Goal: Information Seeking & Learning: Learn about a topic

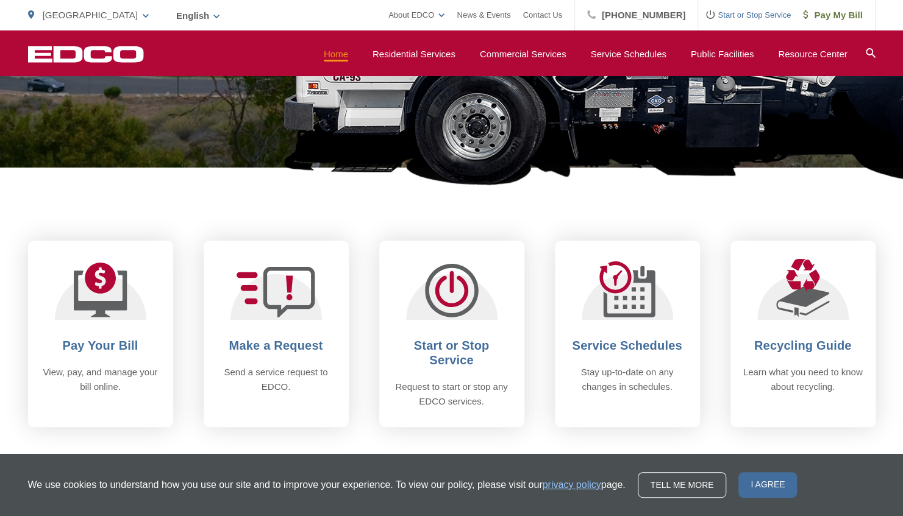
scroll to position [488, 0]
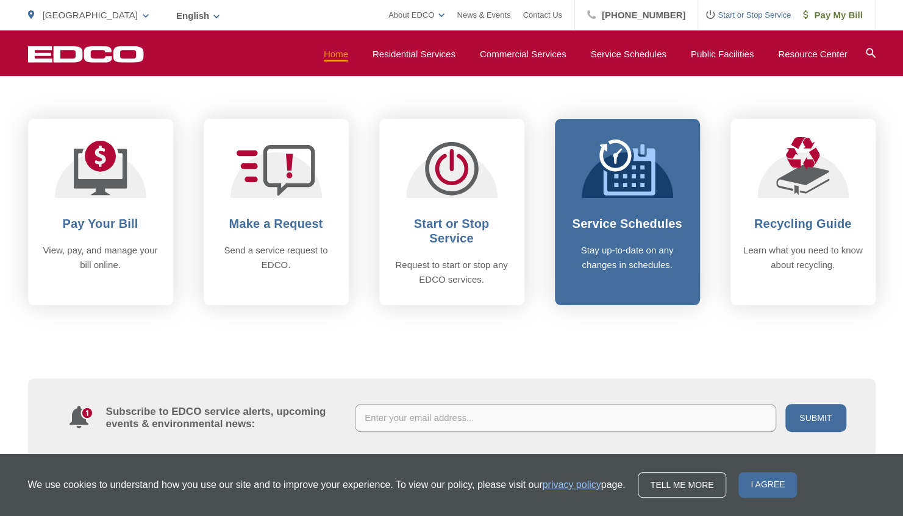
click at [588, 202] on link "Service Schedules Stay up-to-date on any changes in schedules." at bounding box center [627, 212] width 145 height 187
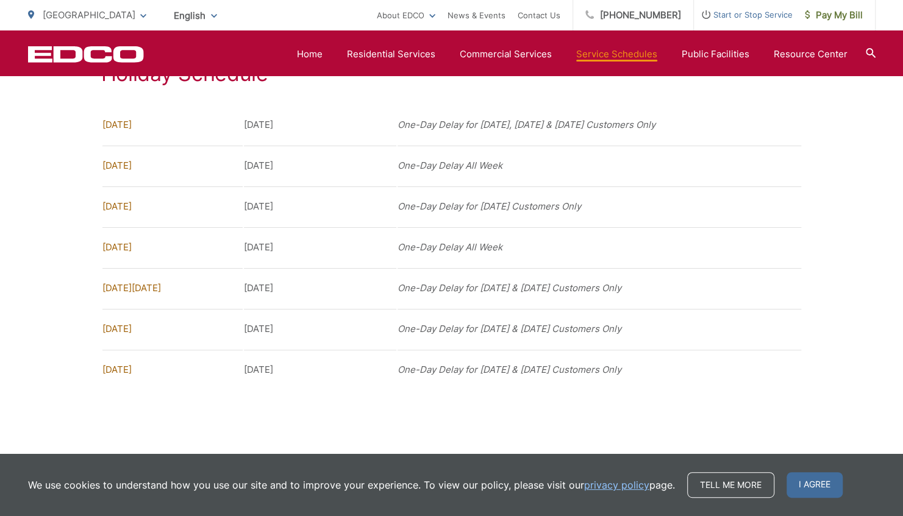
scroll to position [995, 0]
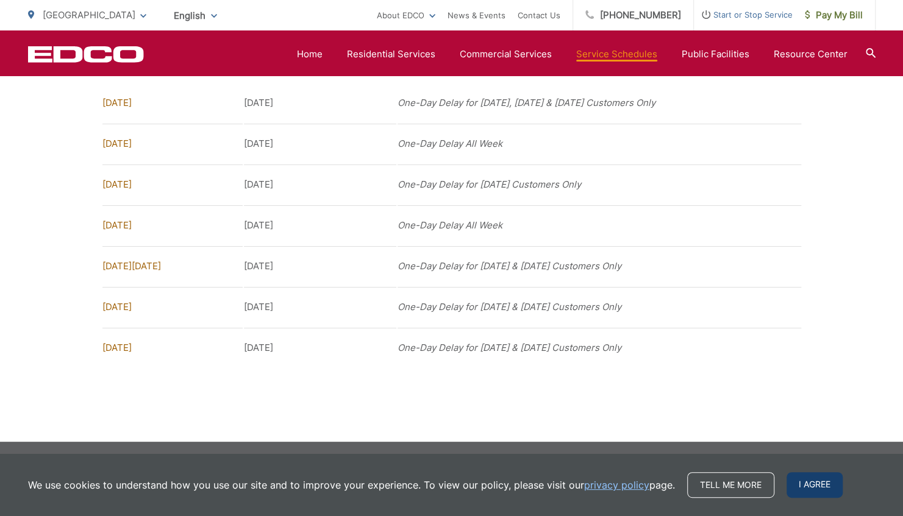
click at [818, 481] on span "I agree" at bounding box center [814, 485] width 56 height 26
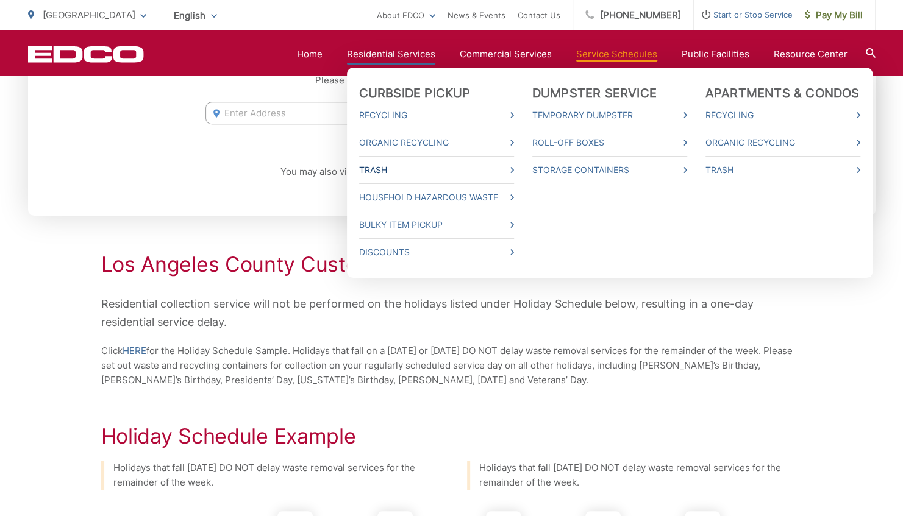
scroll to position [305, 0]
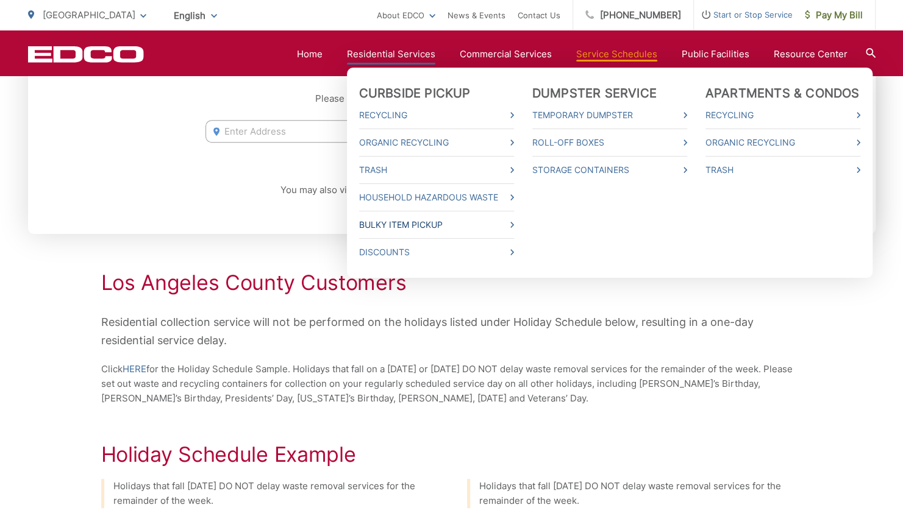
click at [514, 225] on icon at bounding box center [512, 225] width 4 height 6
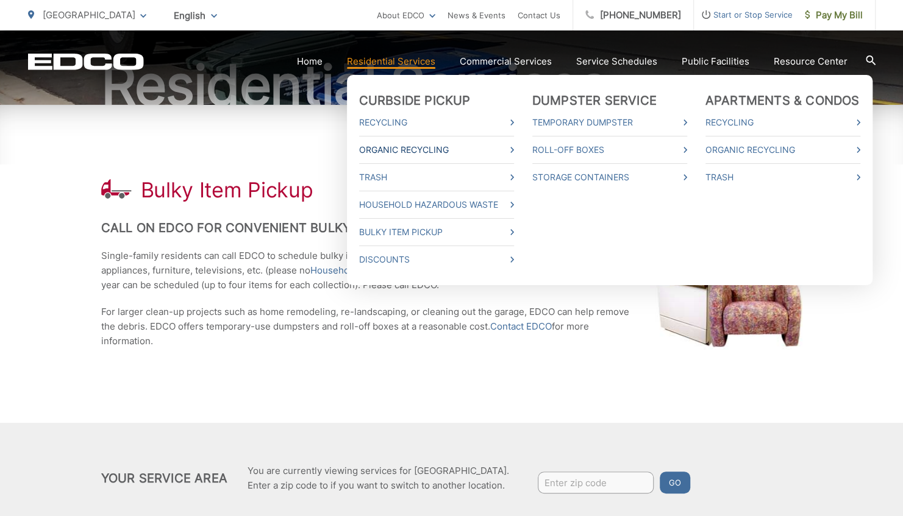
scroll to position [122, 0]
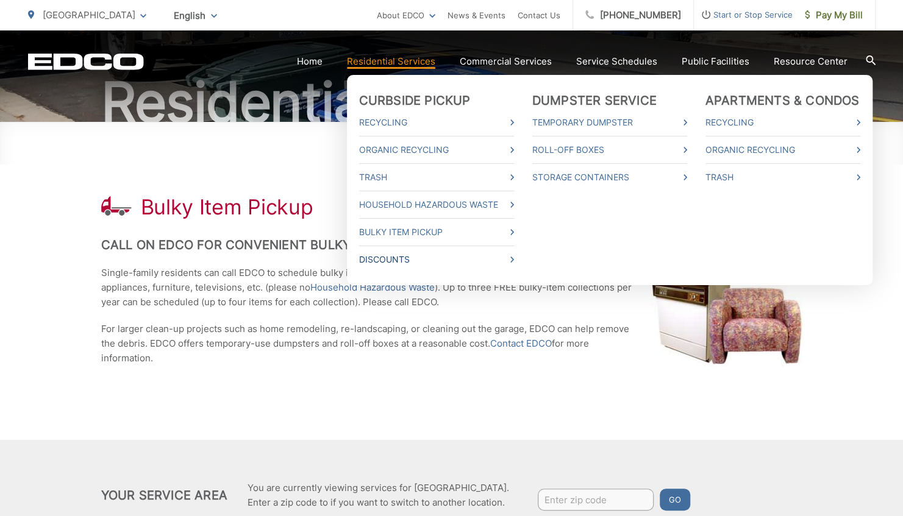
click at [514, 259] on icon at bounding box center [512, 260] width 4 height 6
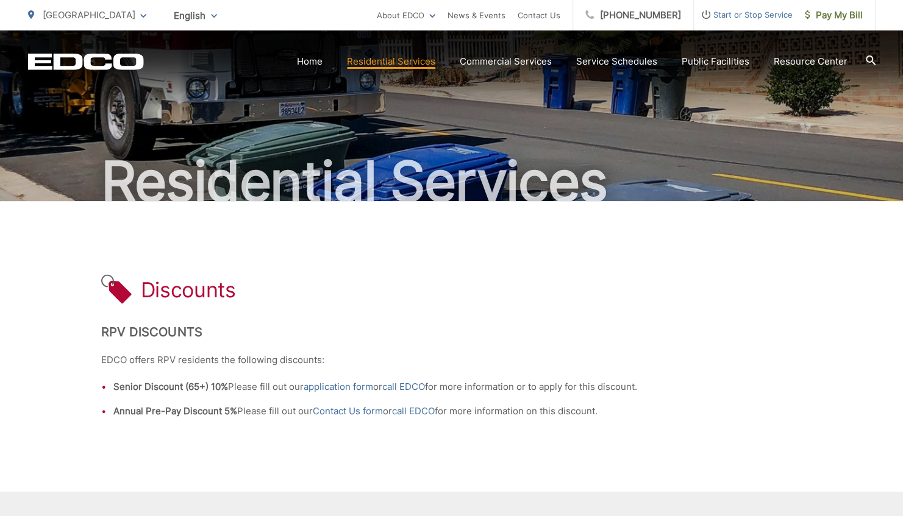
scroll to position [61, 0]
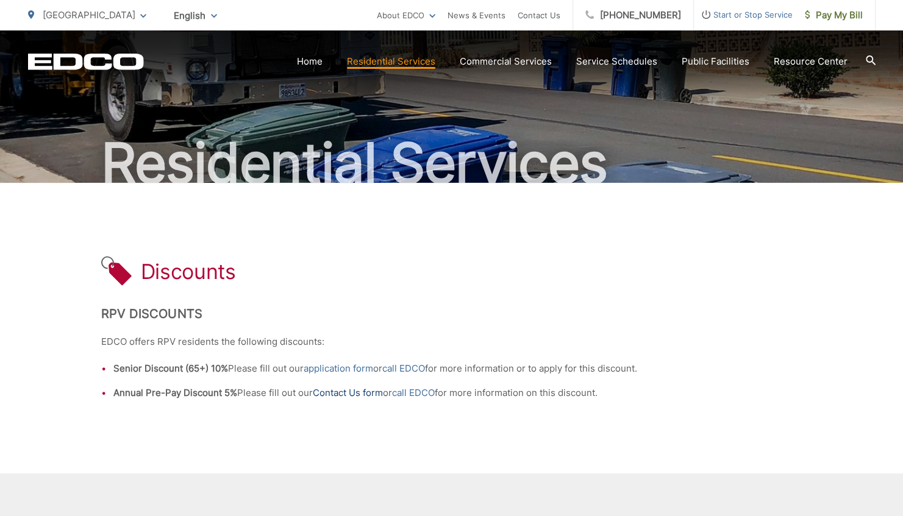
click at [337, 393] on link "Contact Us form" at bounding box center [348, 393] width 70 height 15
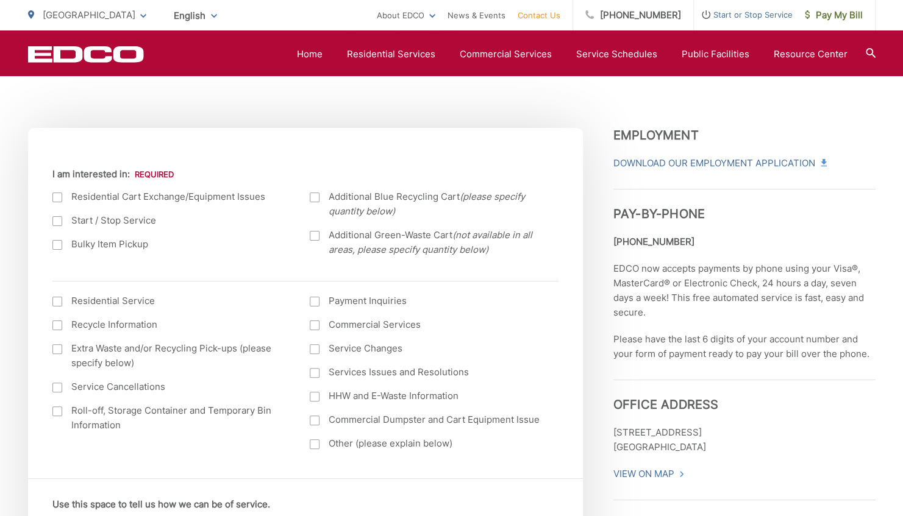
scroll to position [366, 0]
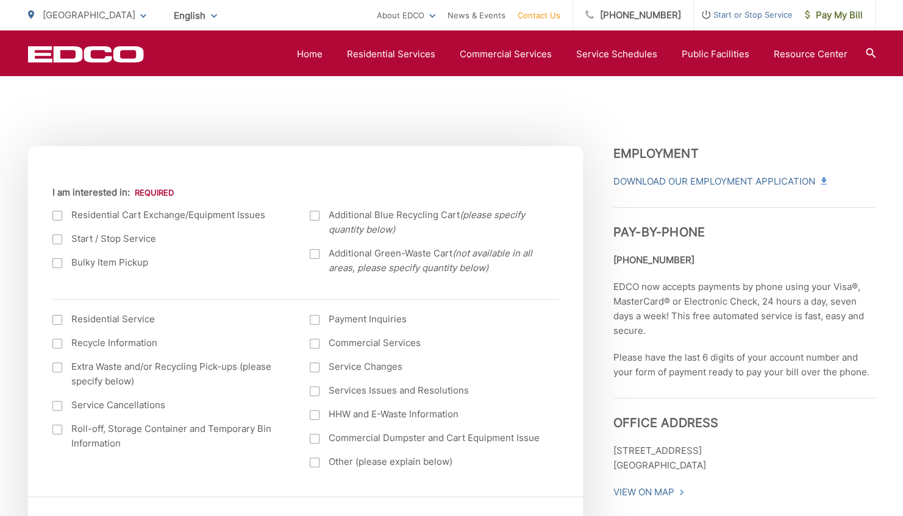
click at [129, 266] on label "Bulky Item Pickup" at bounding box center [168, 262] width 233 height 15
click at [0, 0] on input "Bulky Item Pickup" at bounding box center [0, 0] width 0 height 0
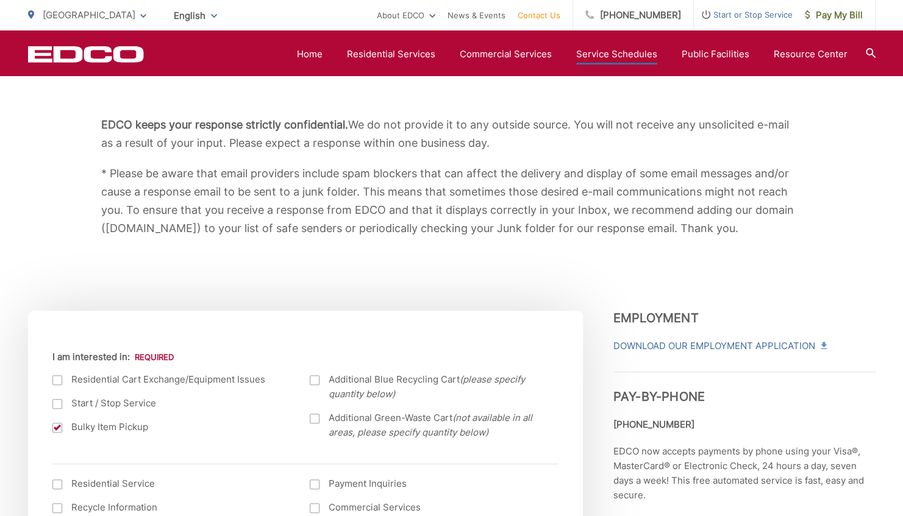
scroll to position [183, 0]
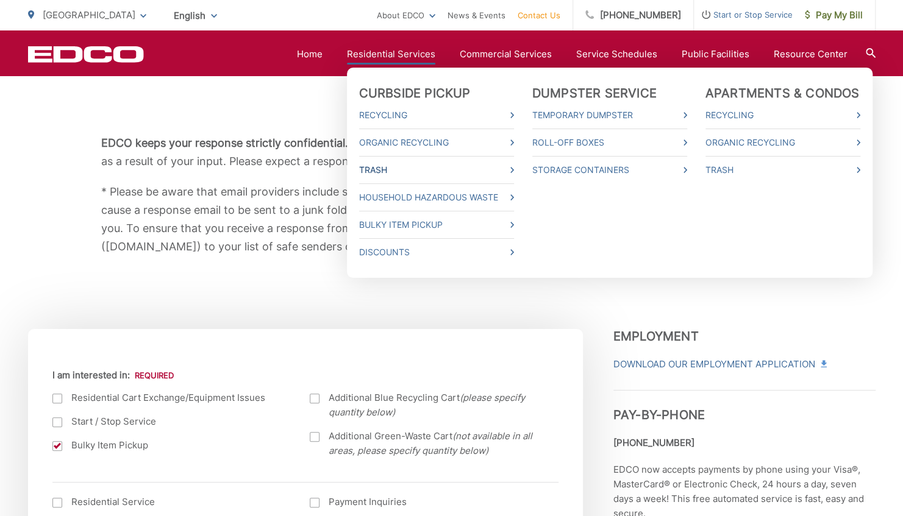
click at [467, 172] on link "Trash" at bounding box center [436, 170] width 155 height 15
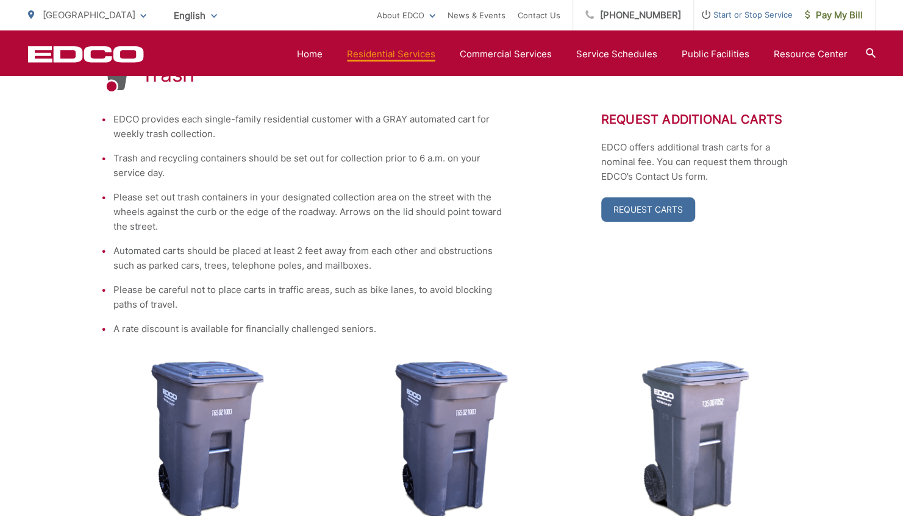
scroll to position [244, 0]
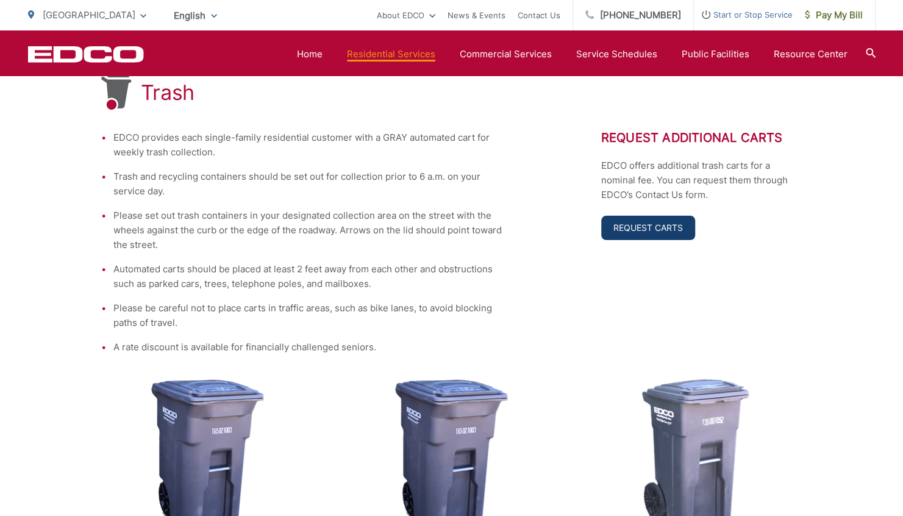
click at [638, 227] on link "Request Carts" at bounding box center [648, 228] width 94 height 24
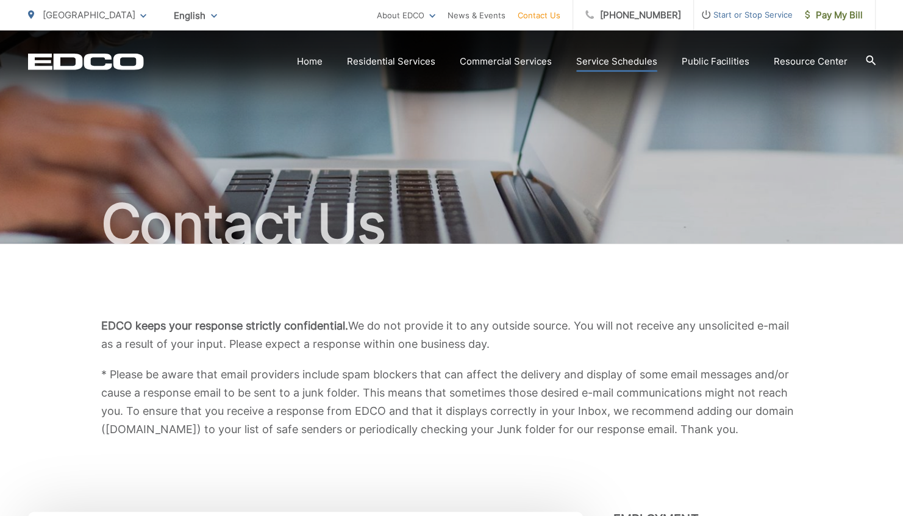
click at [591, 66] on link "Service Schedules" at bounding box center [616, 61] width 81 height 15
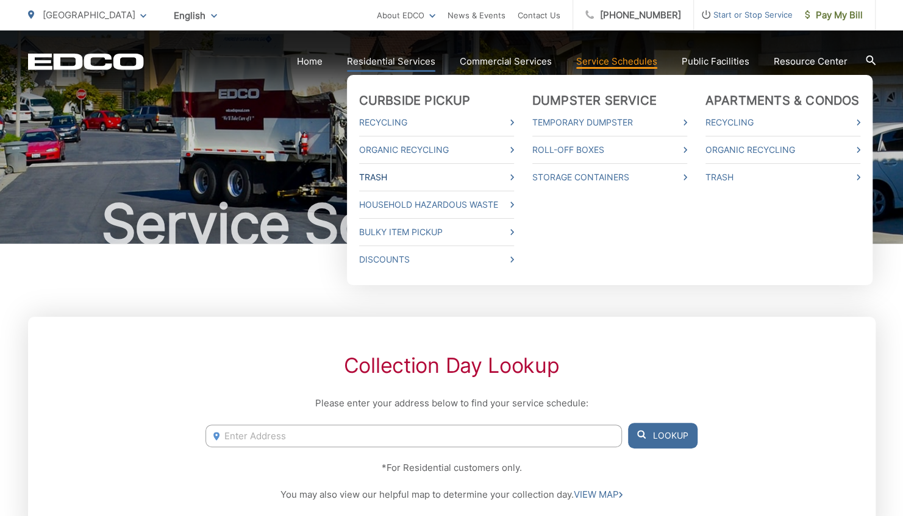
click at [514, 176] on icon at bounding box center [512, 177] width 4 height 6
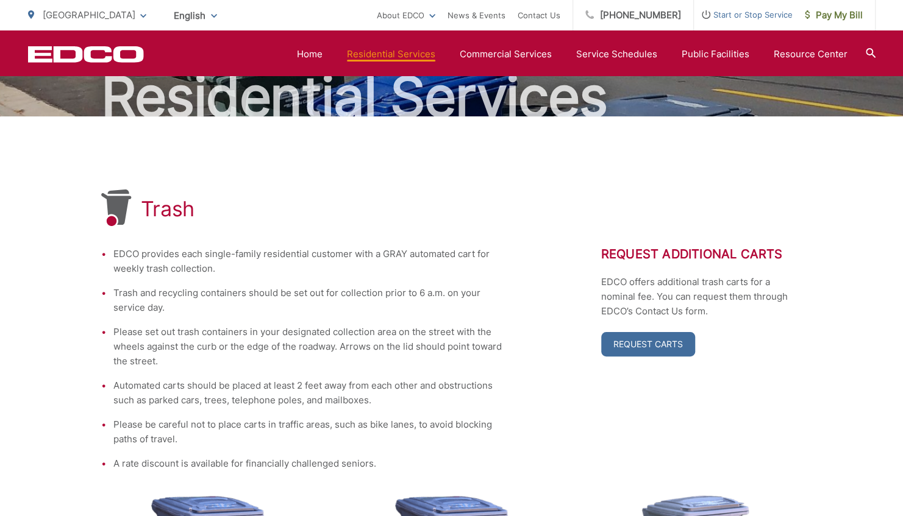
scroll to position [122, 0]
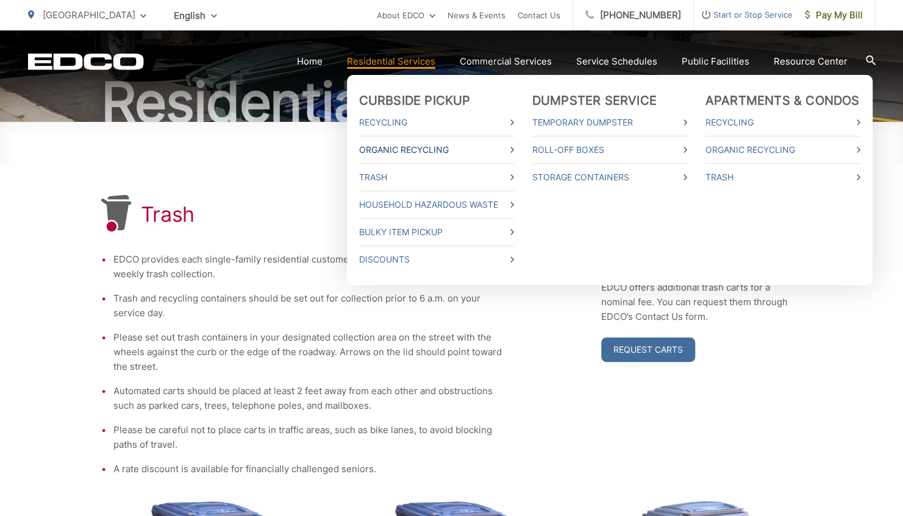
click at [410, 147] on link "Organic Recycling" at bounding box center [436, 150] width 155 height 15
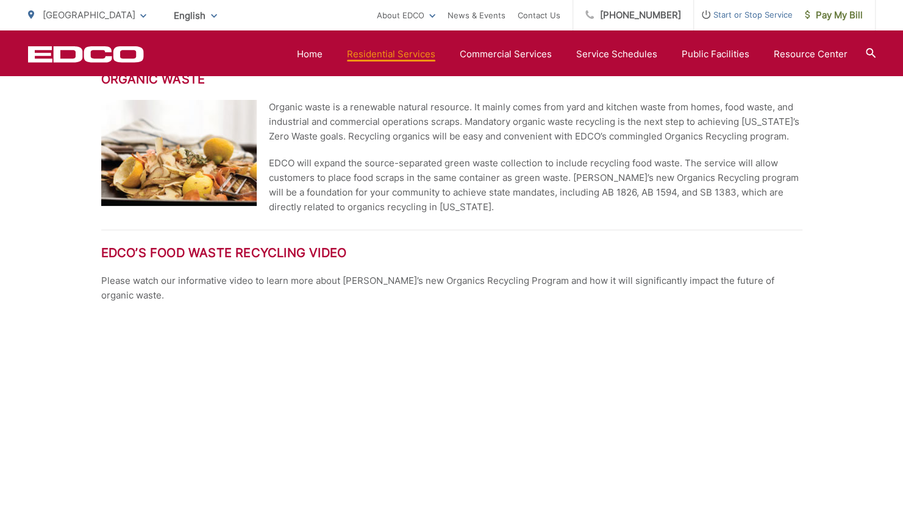
scroll to position [366, 0]
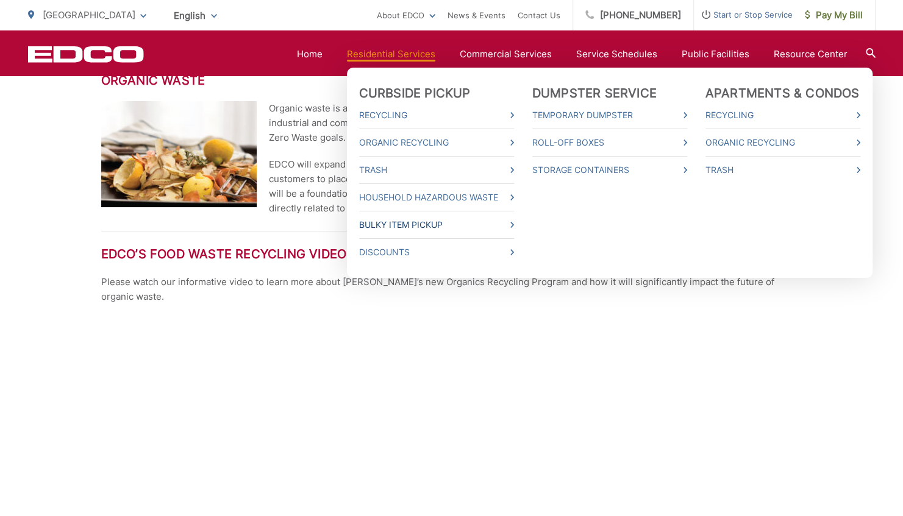
click at [458, 222] on link "Bulky Item Pickup" at bounding box center [436, 225] width 155 height 15
